Goal: Task Accomplishment & Management: Use online tool/utility

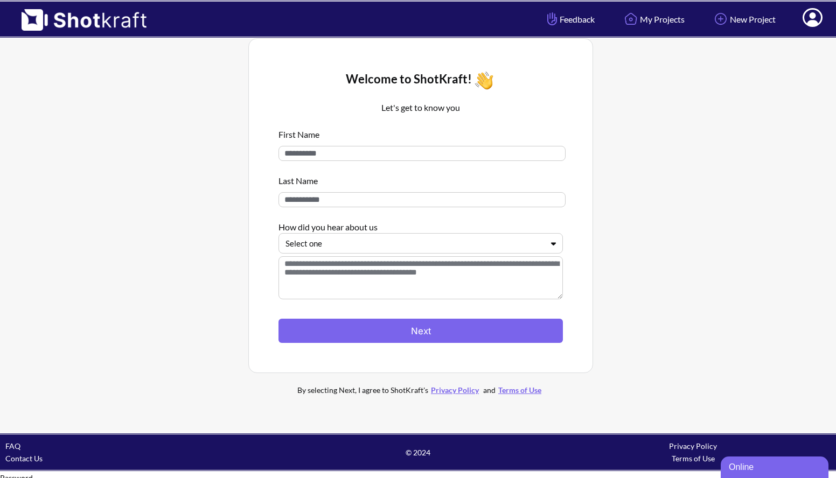
click at [348, 153] on input at bounding box center [421, 153] width 287 height 15
type input "****"
type input "********"
click at [546, 244] on icon at bounding box center [553, 244] width 16 height 8
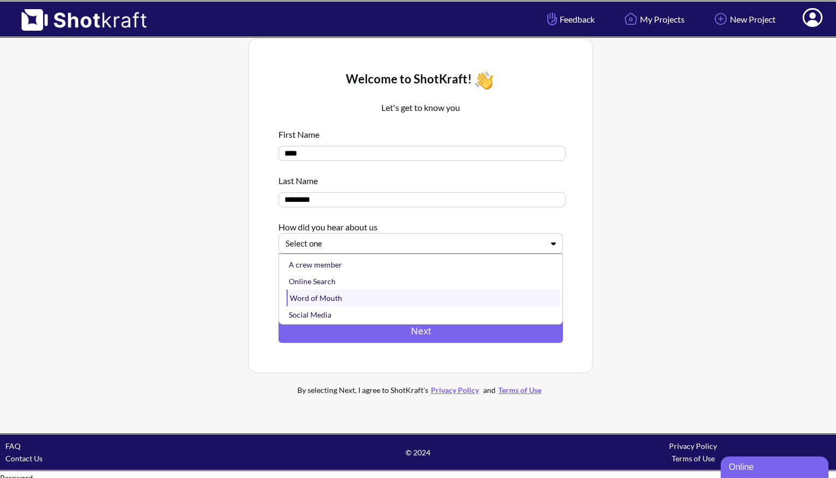
click at [396, 298] on div "Word of Mouth" at bounding box center [423, 298] width 274 height 17
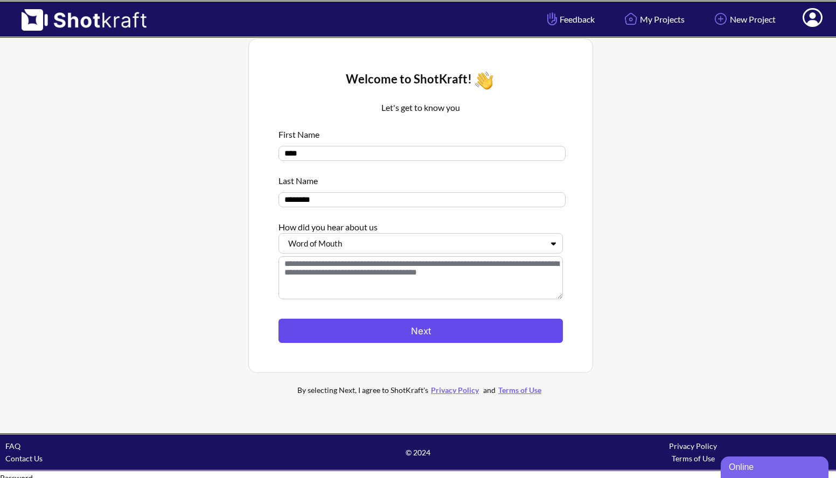
click at [430, 333] on button "Next" at bounding box center [420, 331] width 284 height 24
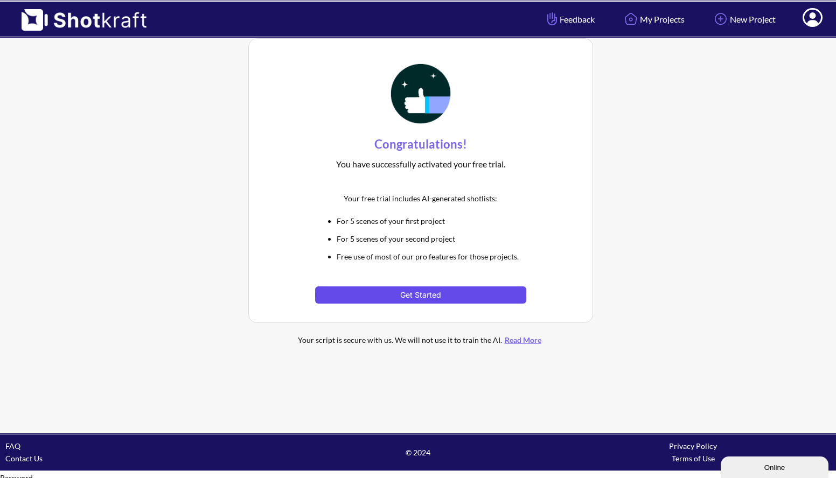
click at [437, 289] on button "Get Started" at bounding box center [420, 294] width 211 height 17
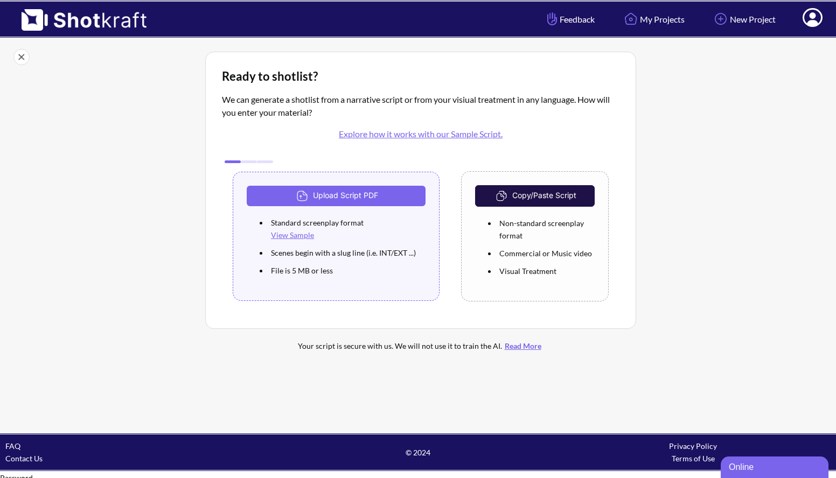
click at [453, 136] on link "Explore how it works with our Sample Script." at bounding box center [421, 134] width 164 height 10
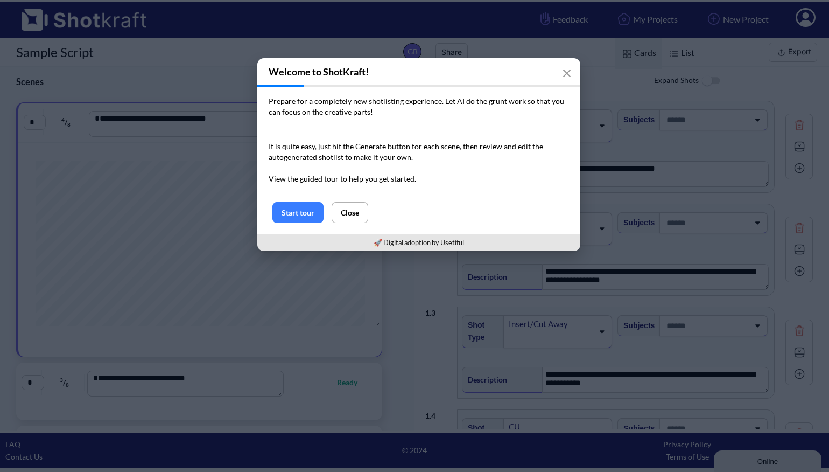
click at [564, 72] on icon "button" at bounding box center [567, 73] width 9 height 9
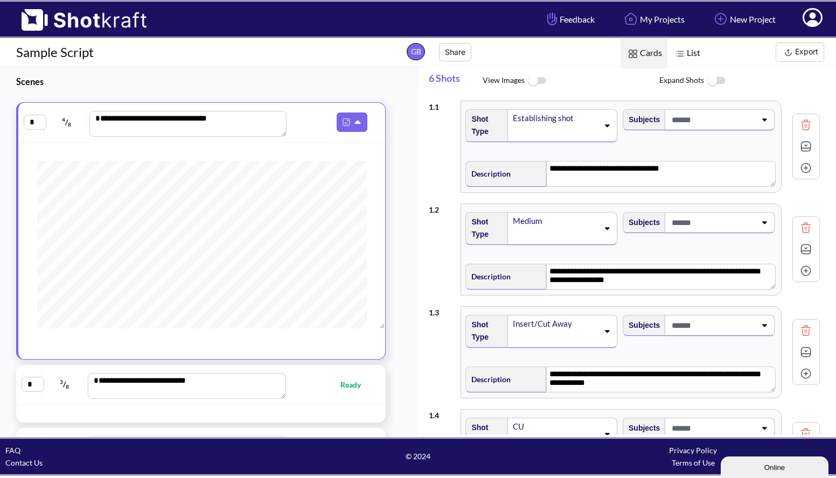
click at [648, 52] on span "Cards" at bounding box center [643, 53] width 47 height 31
click at [681, 52] on img at bounding box center [679, 54] width 14 height 14
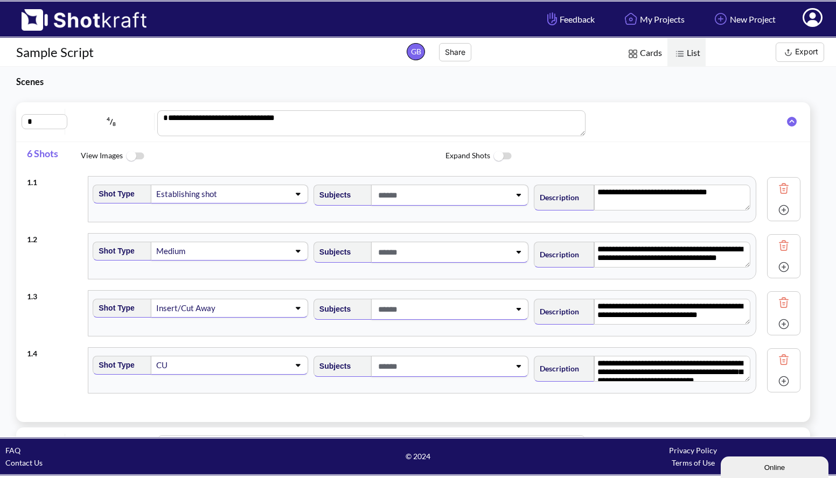
click at [293, 198] on div "Establishing shot" at bounding box center [229, 194] width 157 height 19
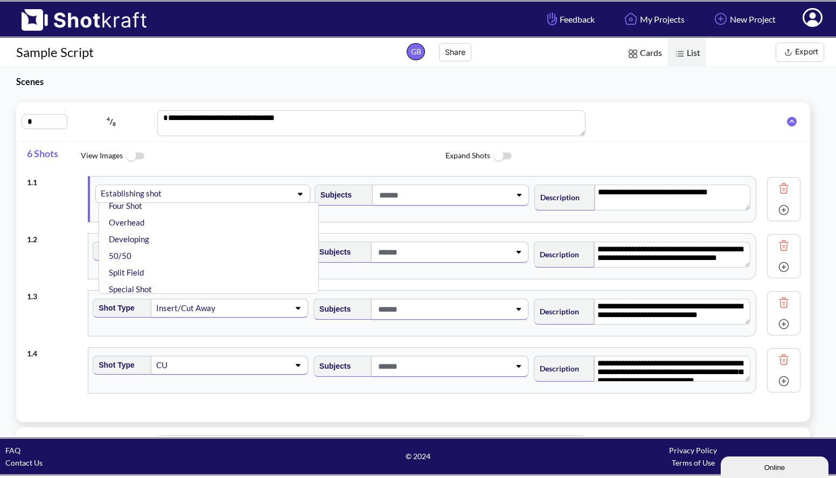
scroll to position [254, 0]
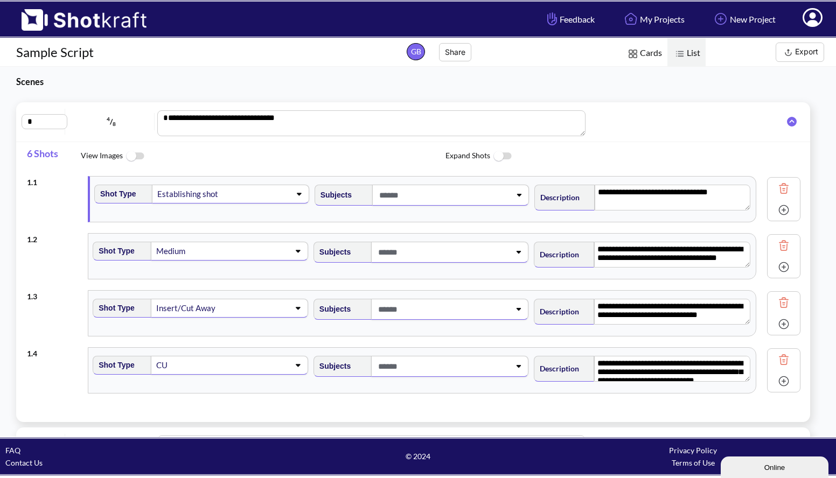
click at [364, 173] on div "**********" at bounding box center [413, 199] width 773 height 57
click at [483, 200] on span at bounding box center [443, 195] width 134 height 18
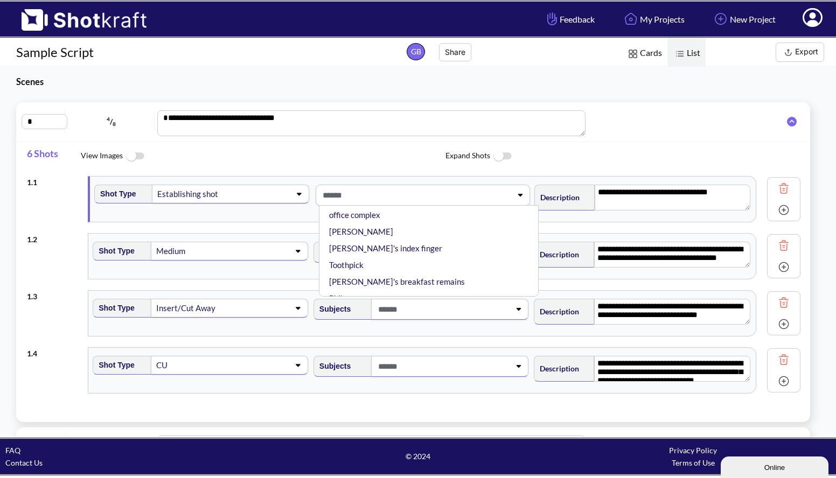
scroll to position [0, 0]
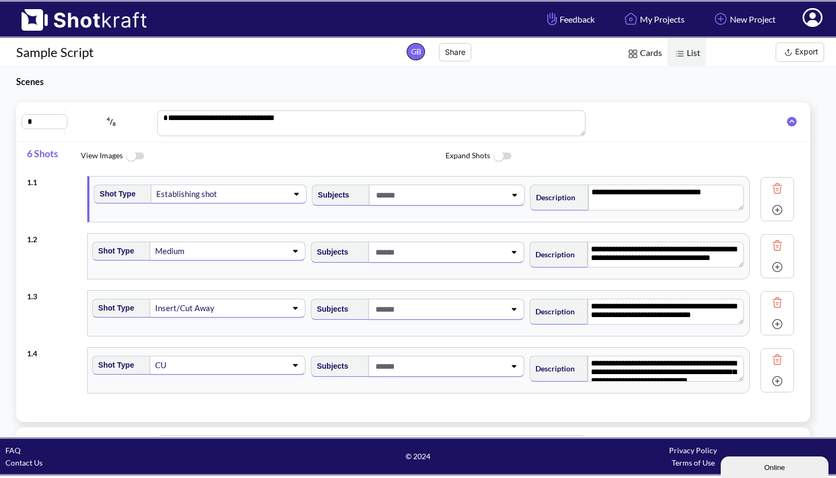
click at [705, 155] on span "Expand Shots" at bounding box center [627, 156] width 364 height 23
